Goal: Book appointment/travel/reservation

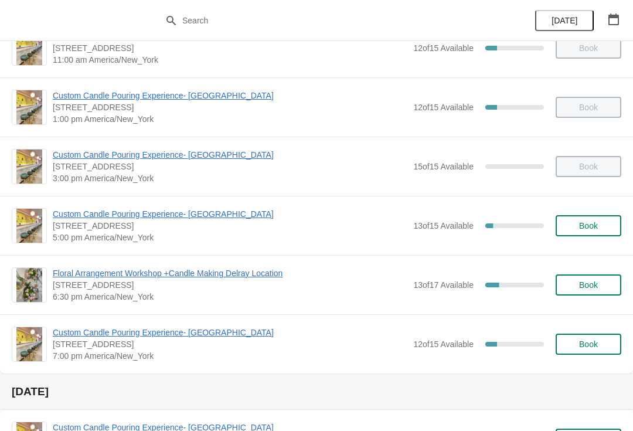
scroll to position [91, 0]
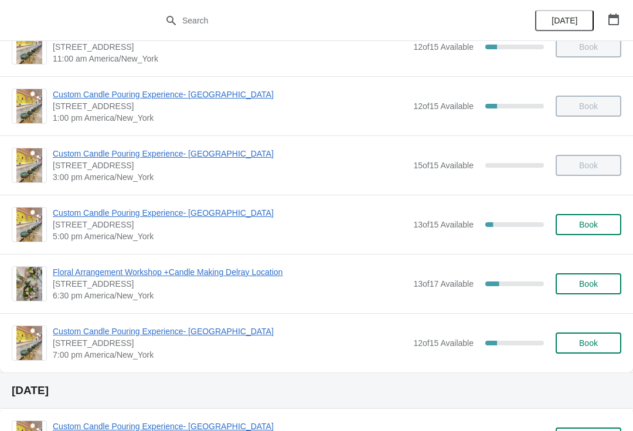
click at [67, 272] on span "Floral Arrangement Workshop +Candle Making Delray Location" at bounding box center [230, 272] width 354 height 12
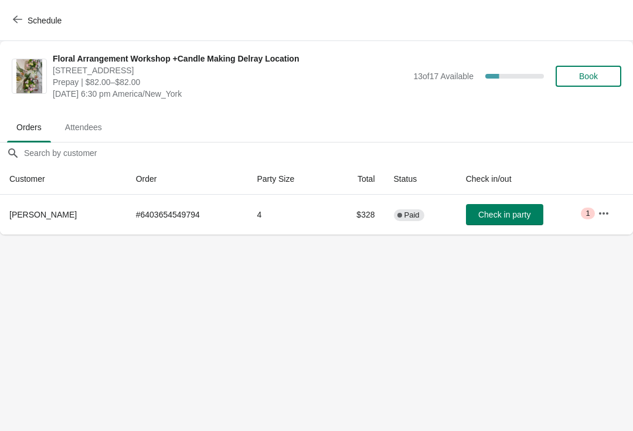
click at [23, 16] on span "Schedule" at bounding box center [38, 20] width 46 height 11
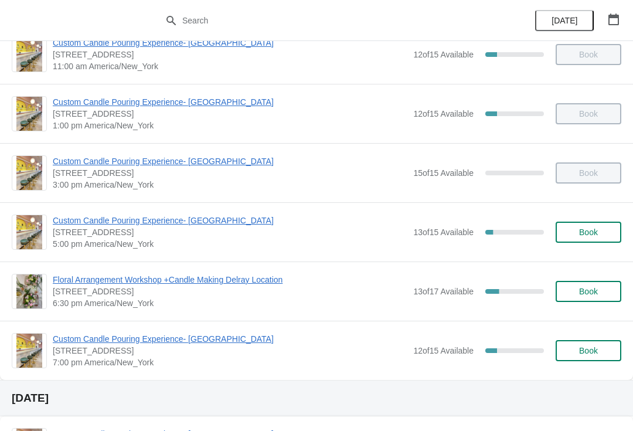
scroll to position [100, 0]
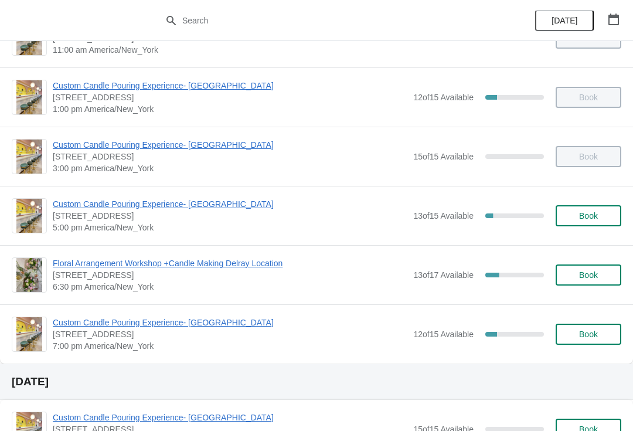
click at [84, 207] on span "Custom Candle Pouring Experience- [GEOGRAPHIC_DATA]" at bounding box center [230, 204] width 354 height 12
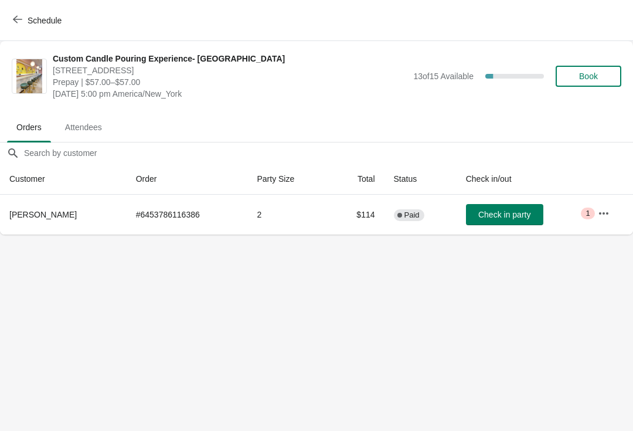
click at [487, 223] on button "Check in party" at bounding box center [504, 214] width 77 height 21
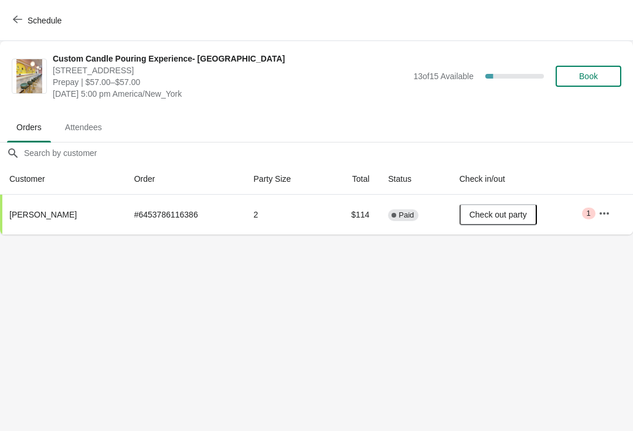
click at [46, 29] on button "Schedule" at bounding box center [38, 20] width 65 height 21
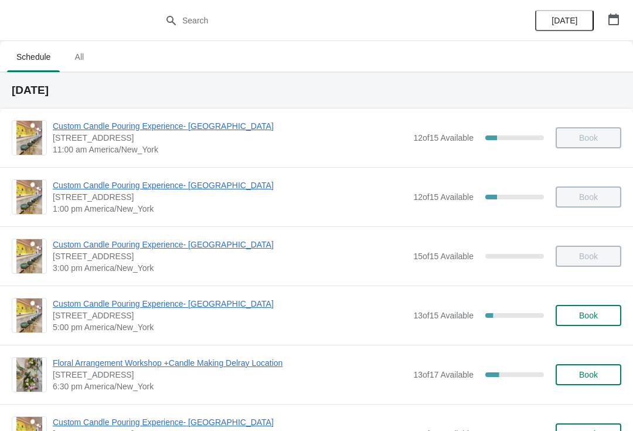
click at [599, 319] on span "Book" at bounding box center [588, 315] width 45 height 9
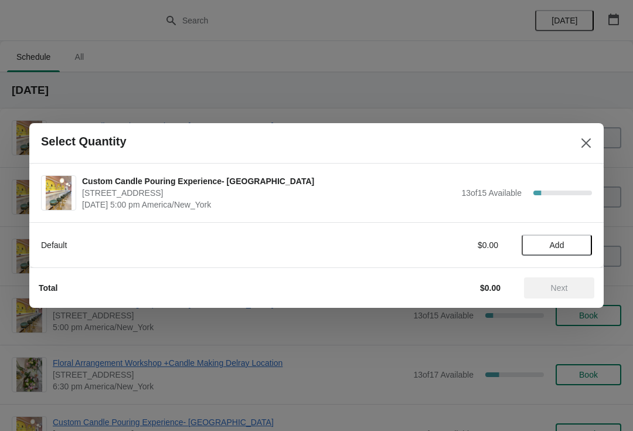
click at [563, 243] on span "Add" at bounding box center [557, 244] width 15 height 9
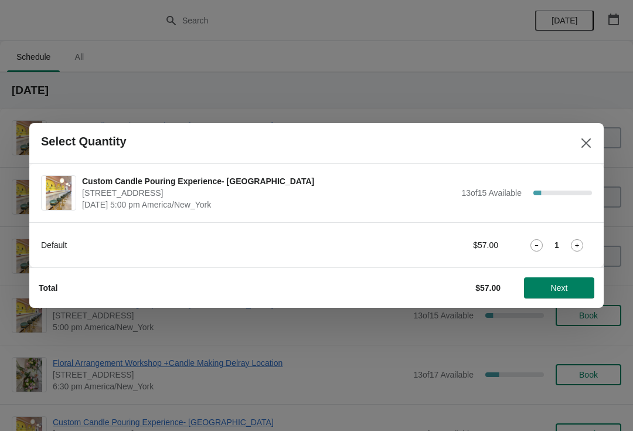
click at [569, 290] on span "Next" at bounding box center [559, 287] width 52 height 9
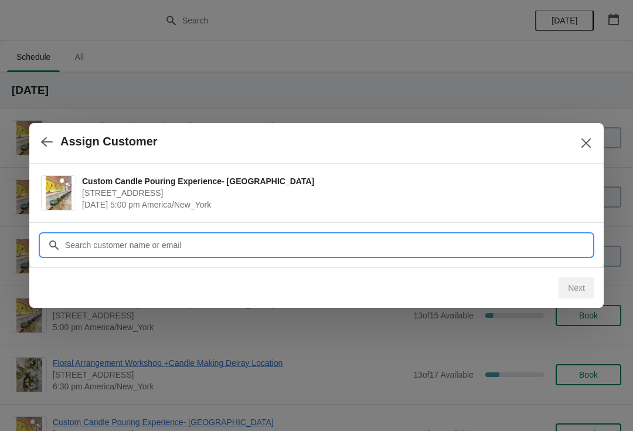
click at [503, 235] on input "Customer" at bounding box center [327, 244] width 527 height 21
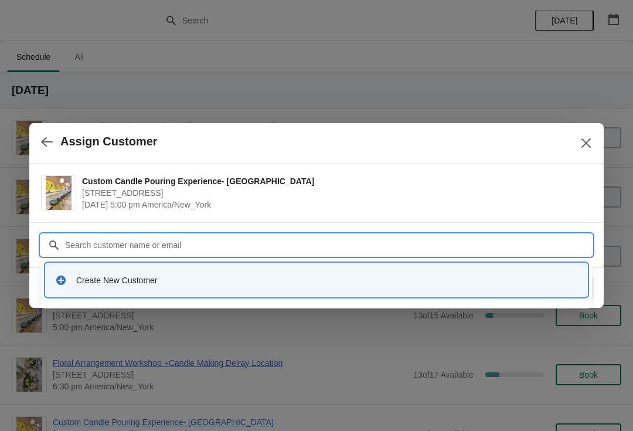
click at [433, 286] on div "Create New Customer" at bounding box center [316, 280] width 532 height 24
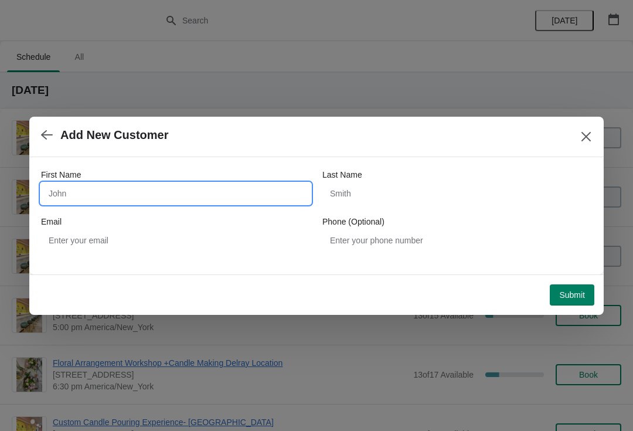
click at [206, 187] on input "First Name" at bounding box center [176, 193] width 270 height 21
type input ","
type input "Melissa"
click at [432, 210] on div "First Name Melissa Last Name Email Phone (Optional)" at bounding box center [316, 210] width 551 height 82
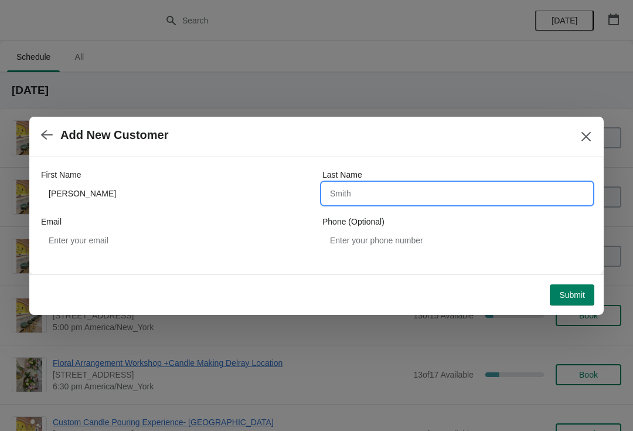
click at [430, 194] on input "Last Name" at bounding box center [457, 193] width 270 height 21
type input "Villada"
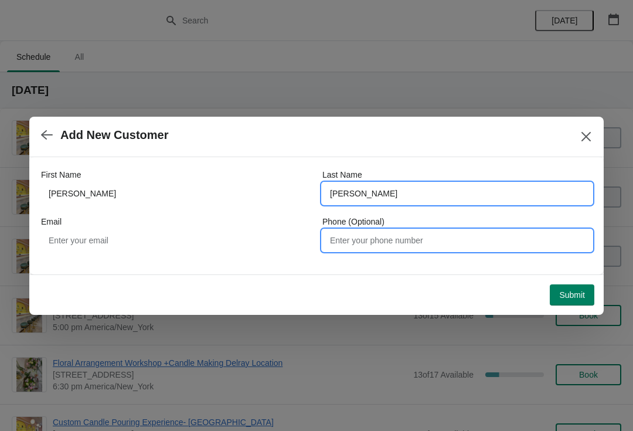
click at [362, 239] on input "Phone (Optional)" at bounding box center [457, 240] width 270 height 21
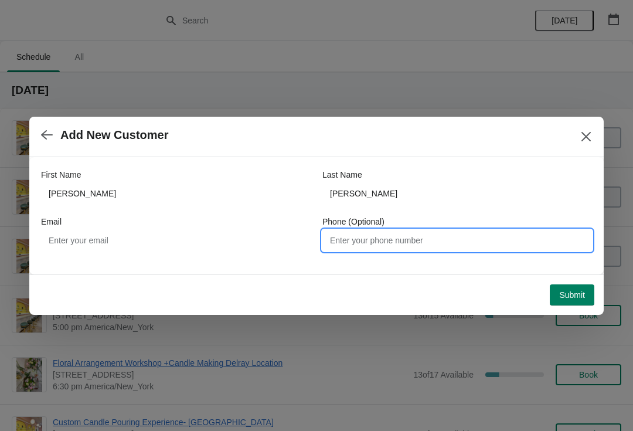
click at [578, 304] on button "Submit" at bounding box center [572, 294] width 45 height 21
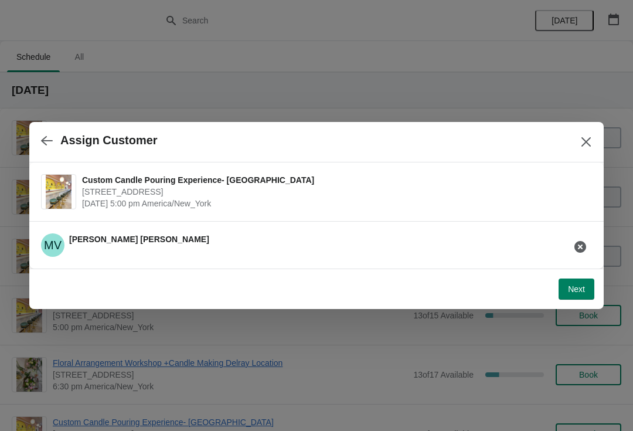
click at [582, 282] on button "Next" at bounding box center [576, 288] width 36 height 21
select select "Friend"
